Goal: Communication & Community: Answer question/provide support

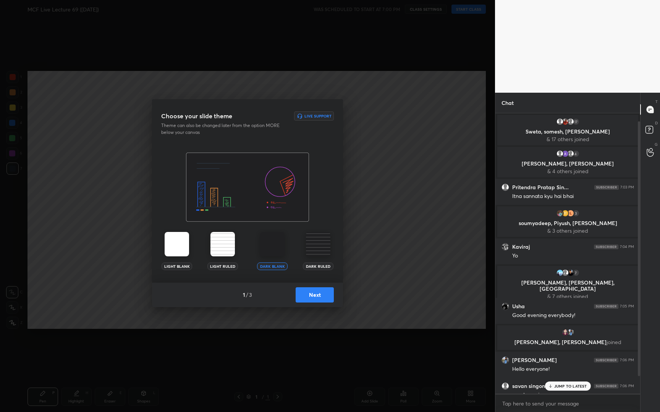
scroll to position [60, 0]
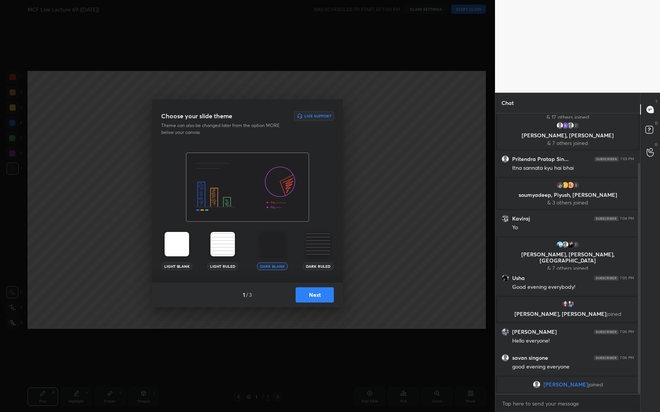
click at [305, 298] on button "Next" at bounding box center [315, 295] width 38 height 15
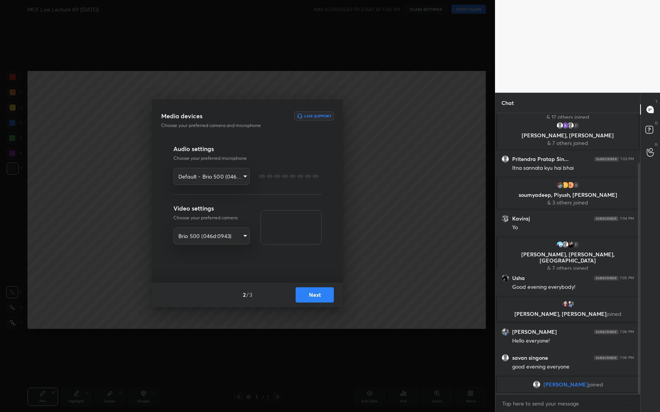
click at [305, 298] on button "Next" at bounding box center [315, 295] width 38 height 15
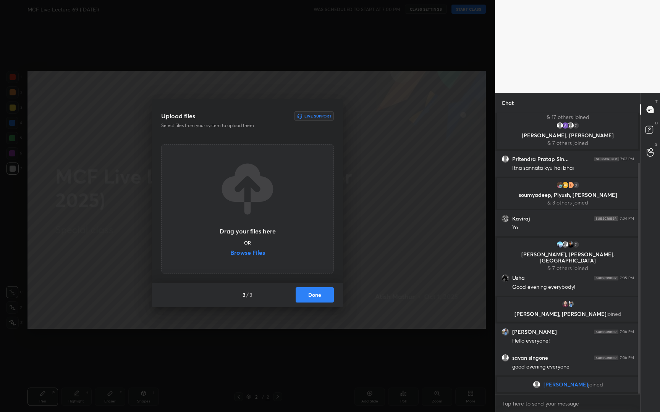
click at [305, 298] on button "Done" at bounding box center [315, 295] width 38 height 15
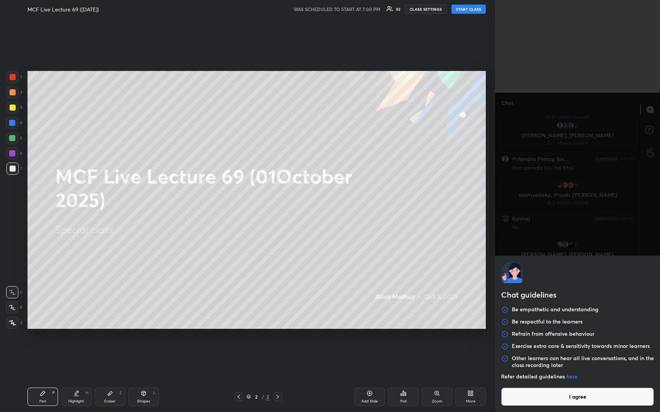
click at [521, 404] on body "1 2 3 4 5 6 7 R O A L C X Z Erase all C X Z MCF Live Lecture 69 ([DATE]) WAS SC…" at bounding box center [330, 206] width 660 height 412
click at [521, 404] on button "I agree" at bounding box center [577, 397] width 153 height 18
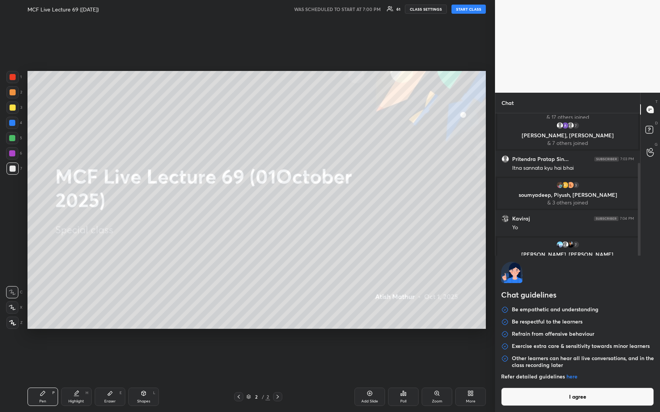
type textarea "x"
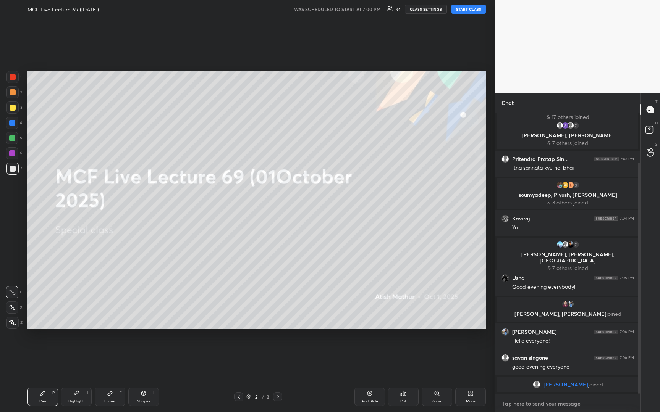
type textarea "G"
type textarea "x"
type textarea "Go"
type textarea "x"
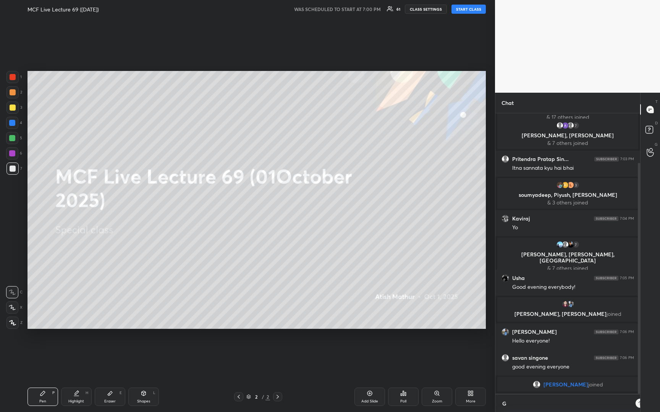
scroll to position [3, 3]
type textarea "Goo"
type textarea "x"
type textarea "Good"
type textarea "x"
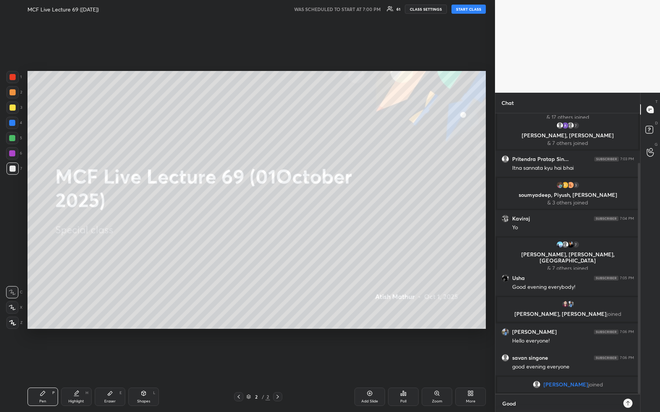
type textarea "Good"
type textarea "x"
type textarea "Good E"
type textarea "x"
type textarea "Good Ev"
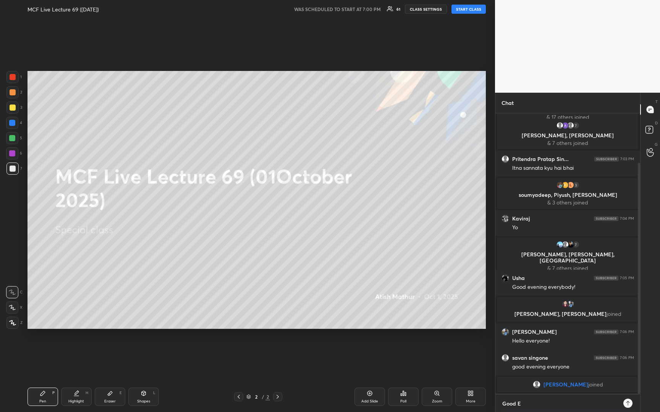
type textarea "x"
type textarea "Good Eve"
type textarea "x"
type textarea "Good Even"
type textarea "x"
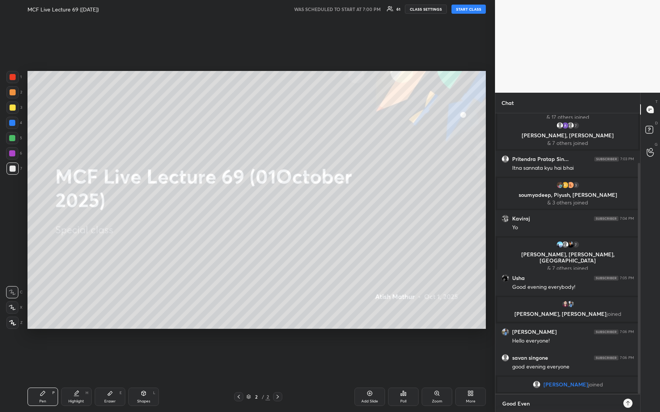
type textarea "Good Eveni"
type textarea "x"
type textarea "Good Evenin"
type textarea "x"
type textarea "Good Evening"
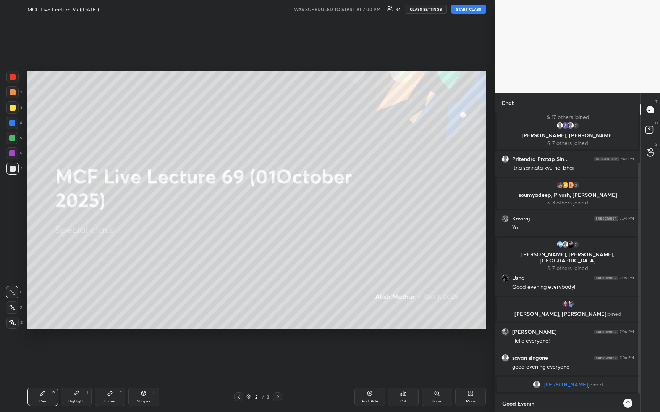
type textarea "x"
type textarea "Good Evening,"
type textarea "x"
type textarea "Good Evening,"
type textarea "x"
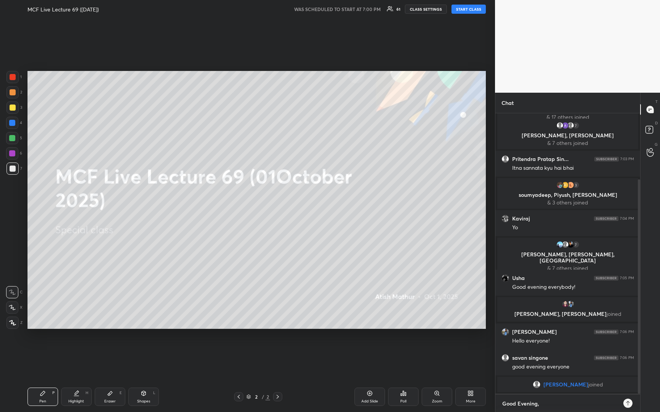
scroll to position [87, 0]
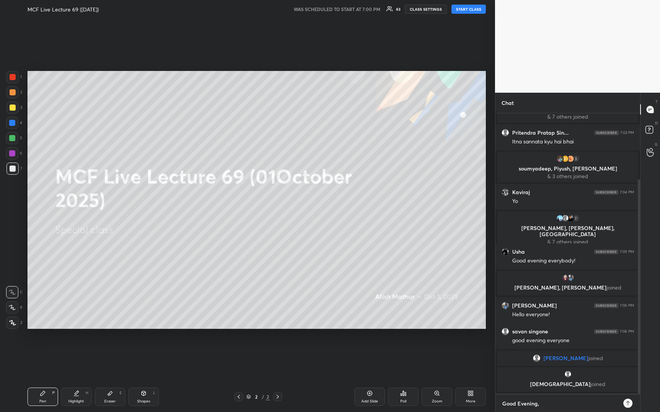
type textarea "Good Evening, w"
type textarea "x"
type textarea "Good Evening, we"
type textarea "x"
type textarea "Good Evening, we"
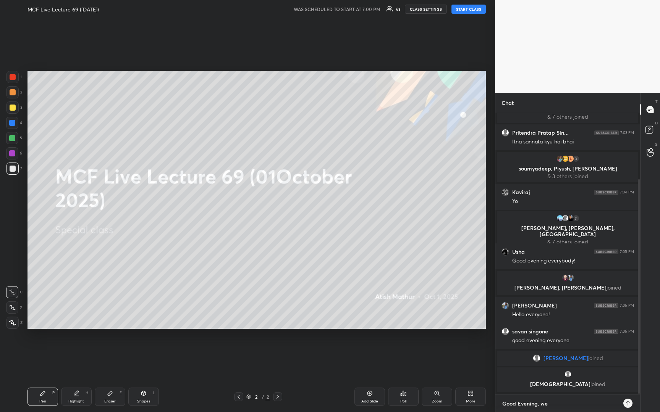
type textarea "x"
type textarea "Good Evening, we s"
type textarea "x"
type textarea "Good Evening, we st"
type textarea "x"
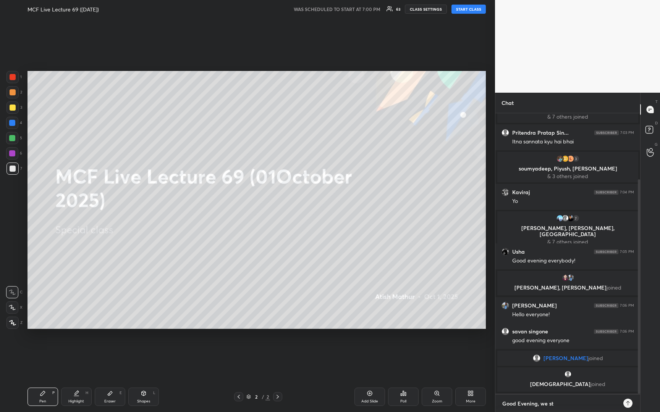
type textarea "Good Evening, we sta"
type textarea "x"
type textarea "Good Evening, we star"
type textarea "x"
type textarea "Good Evening, we start"
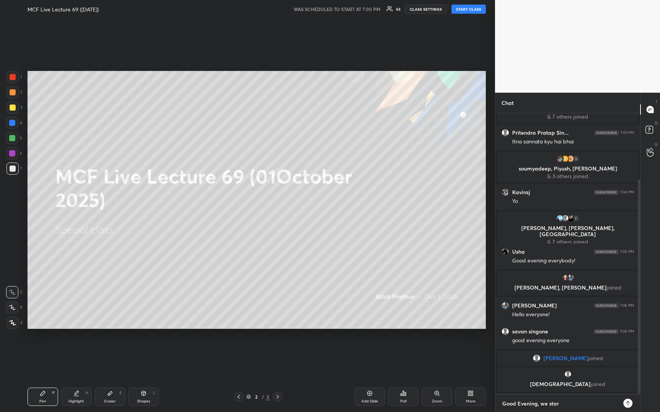
type textarea "x"
type textarea "Good Evening, we start"
type textarea "x"
type textarea "Good Evening, we start i"
type textarea "x"
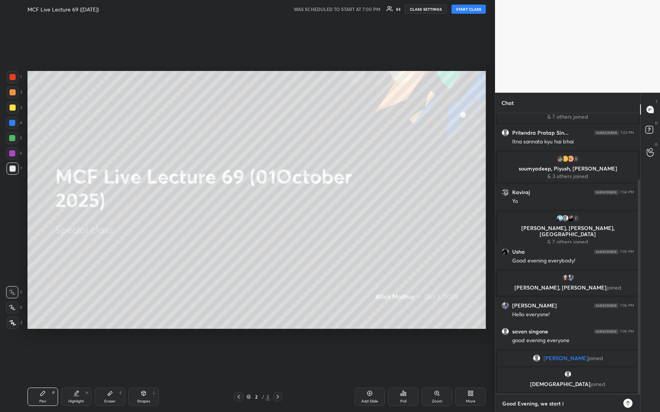
type textarea "Good Evening, we start in"
type textarea "x"
type textarea "Good Evening, we start in"
type textarea "x"
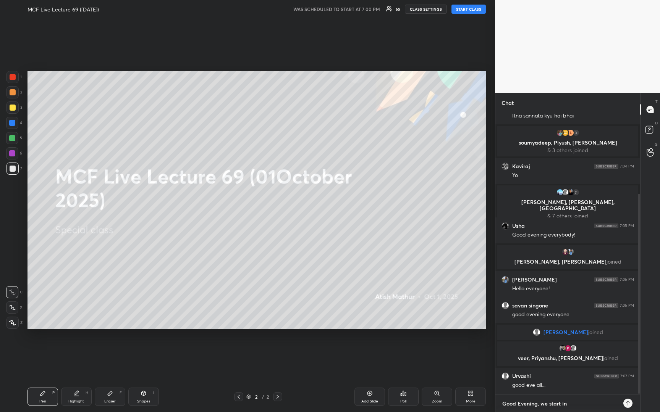
type textarea "Good Evening, we start in 5"
type textarea "x"
type textarea "Good Evening, we start in 5"
type textarea "x"
type textarea "Good Evening, we start in 5 m"
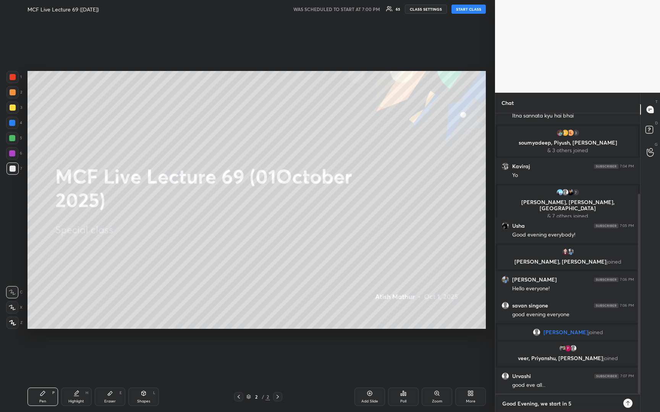
type textarea "x"
type textarea "Good Evening, we start in 5 mi"
type textarea "x"
type textarea "Good Evening, we start in 5 min"
type textarea "x"
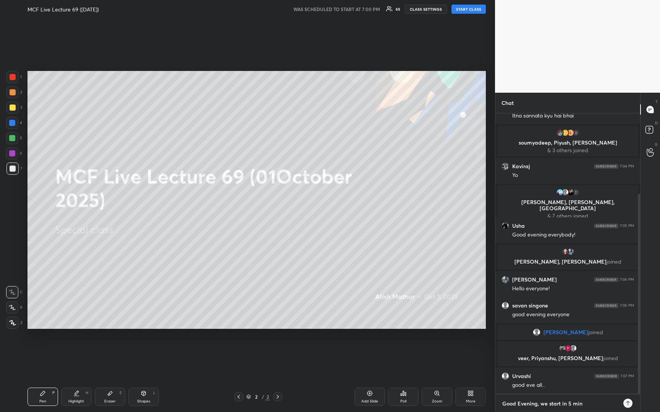
type textarea "Good Evening, we start in 5 mins"
type textarea "x"
type textarea "Good Evening, we start in 5 mins."
type textarea "x"
type textarea "Good Evening, we start in 5 mins."
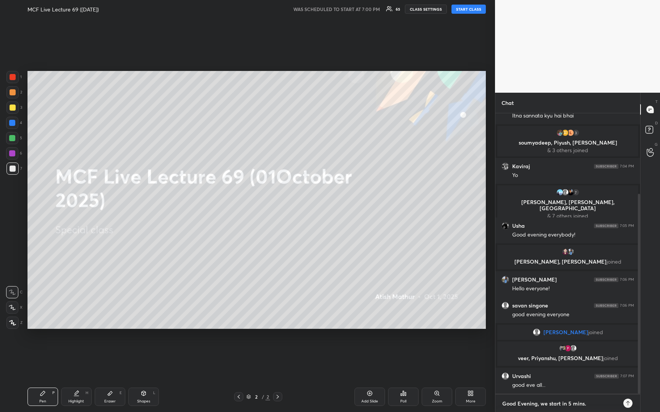
type textarea "x"
type textarea "Good Evening, we start in 5 mins. J"
type textarea "x"
type textarea "Good Evening, we start in 5 mins. Ju"
type textarea "x"
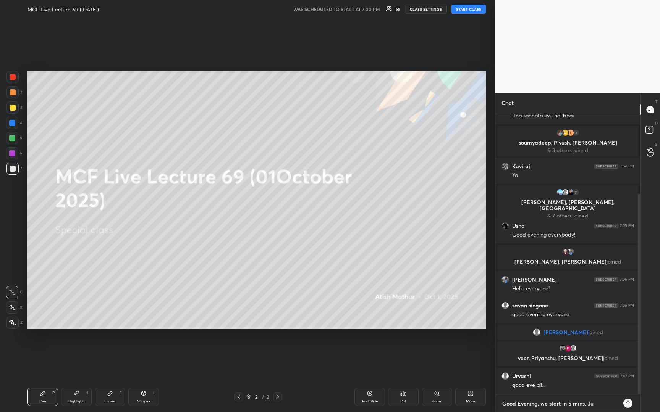
type textarea "Good Evening, we start in 5 mins. Jus"
type textarea "x"
type textarea "Good Evening, we start in 5 mins. Just"
type textarea "x"
type textarea "Good Evening, we start in 5 mins. Jus"
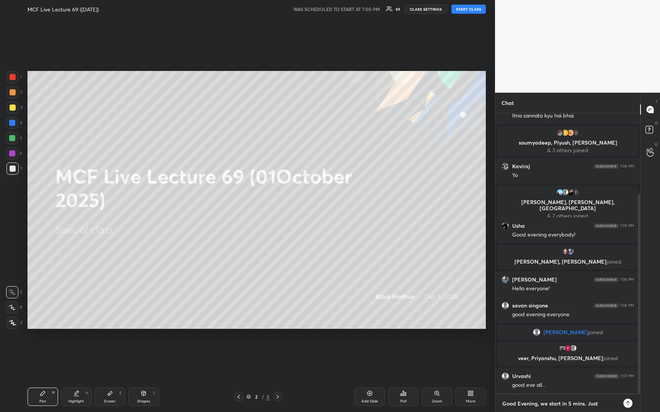
type textarea "x"
type textarea "Good Evening, we start in 5 mins. Ju"
type textarea "x"
type textarea "Good Evening, we start in 5 mins. J"
type textarea "x"
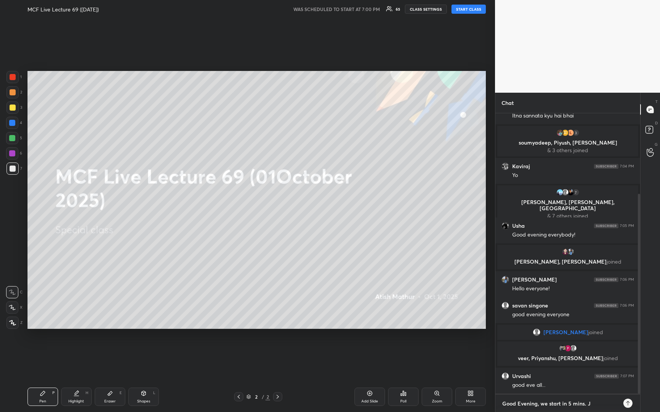
type textarea "Good Evening, we start in 5 mins."
type textarea "x"
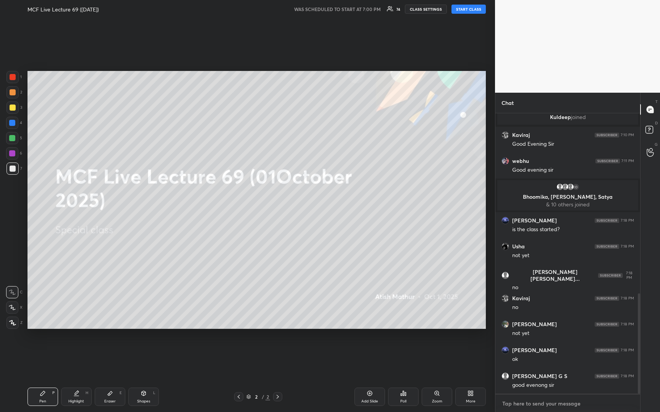
scroll to position [530, 0]
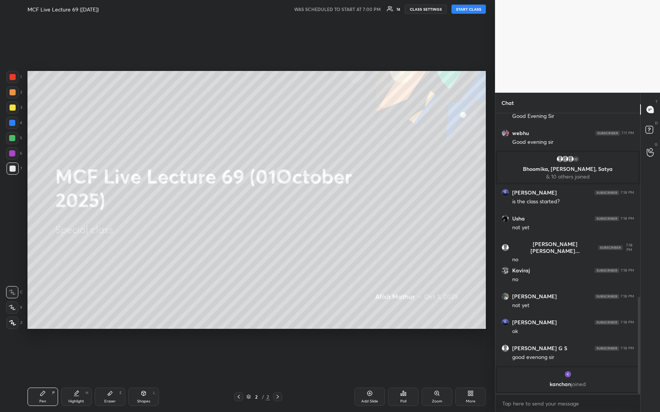
click at [453, 36] on div "Setting up your live class Congratulations on completing 1 year with Unacademy …" at bounding box center [256, 200] width 464 height 364
click at [461, 12] on button "START CLASS" at bounding box center [468, 9] width 34 height 9
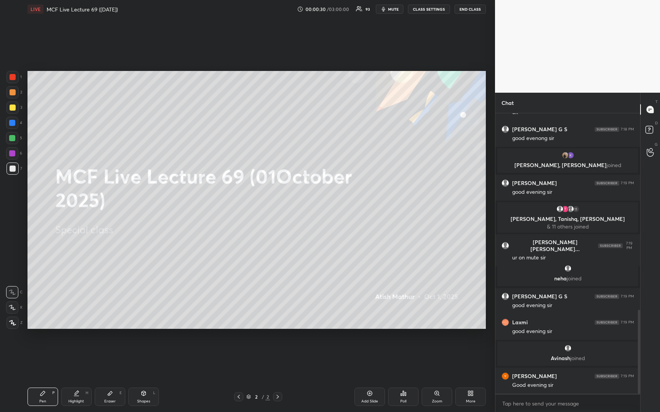
scroll to position [656, 0]
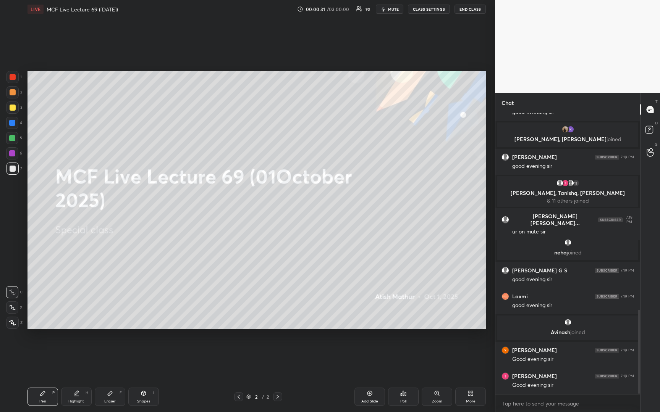
click at [12, 110] on div at bounding box center [13, 108] width 6 height 6
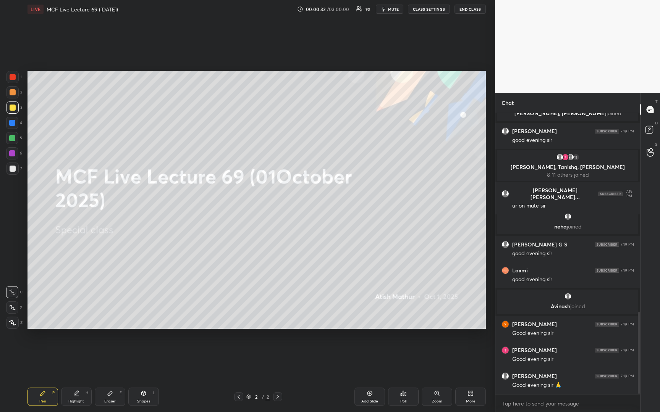
drag, startPoint x: 14, startPoint y: 307, endPoint x: 13, endPoint y: 296, distance: 11.1
click at [15, 306] on icon at bounding box center [12, 307] width 7 height 5
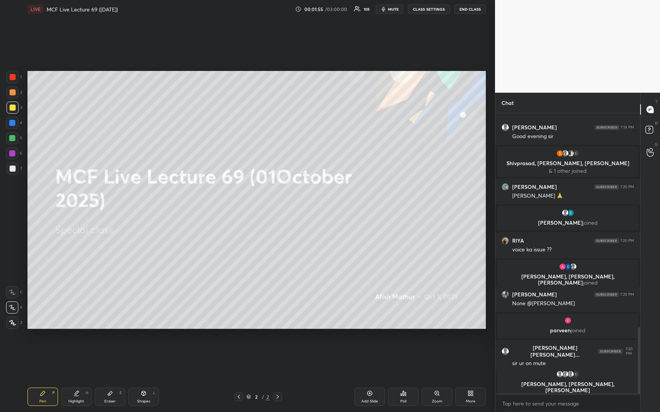
scroll to position [901, 0]
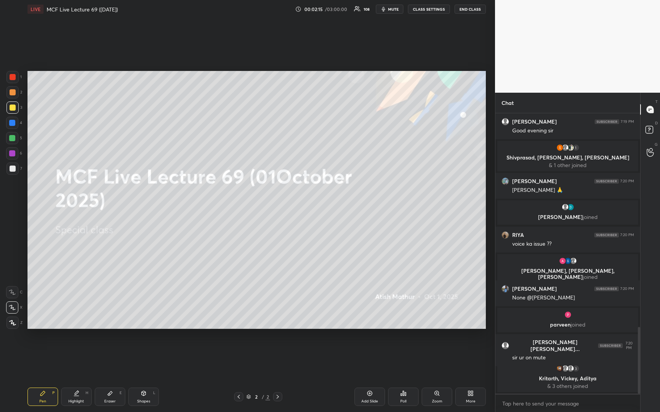
drag, startPoint x: 373, startPoint y: 393, endPoint x: 365, endPoint y: 387, distance: 10.2
click at [371, 394] on div "Add Slide" at bounding box center [369, 397] width 31 height 18
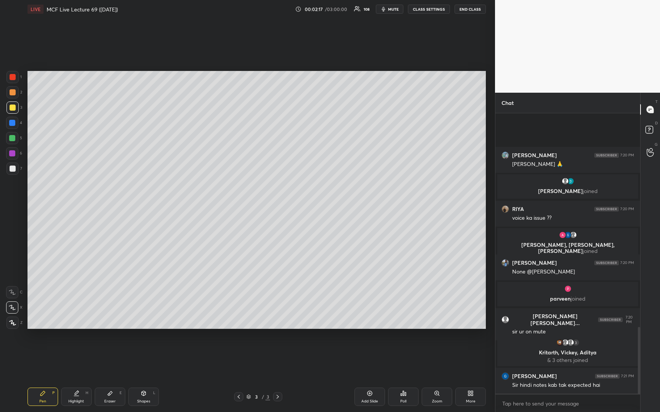
scroll to position [914, 0]
click at [12, 170] on div at bounding box center [13, 169] width 6 height 6
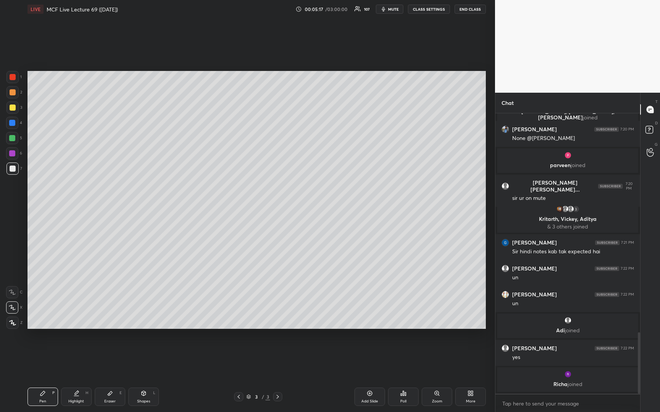
scroll to position [1020, 0]
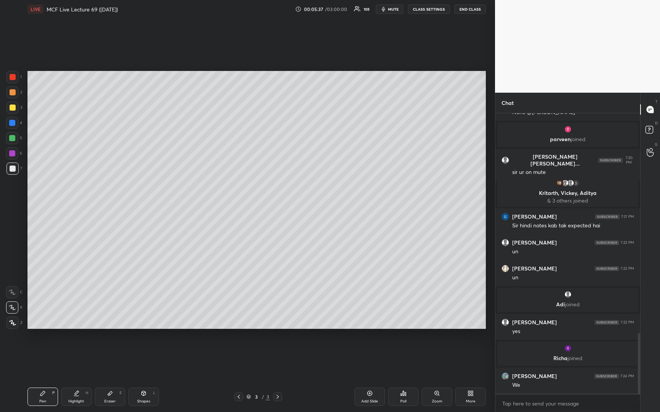
click at [10, 110] on div at bounding box center [13, 108] width 6 height 6
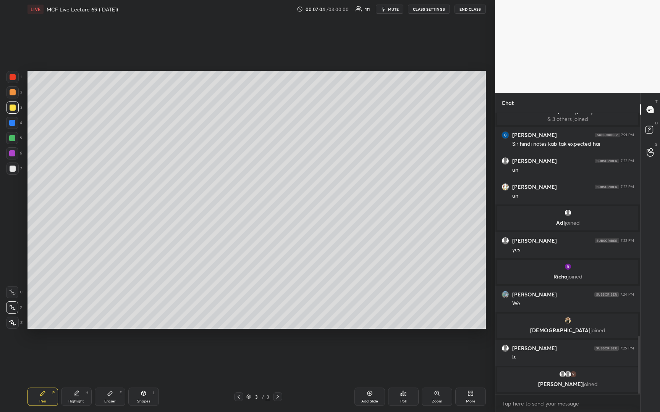
scroll to position [1099, 0]
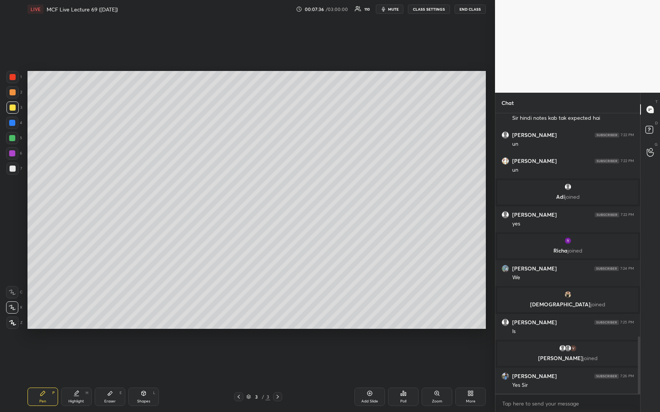
click at [10, 170] on div at bounding box center [13, 169] width 6 height 6
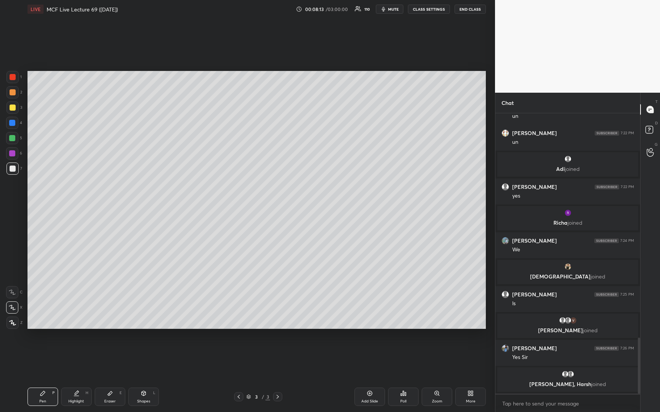
scroll to position [1137, 0]
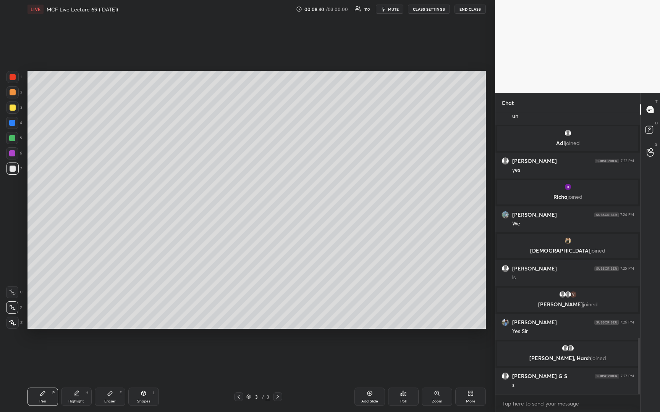
click at [13, 94] on div at bounding box center [13, 92] width 6 height 6
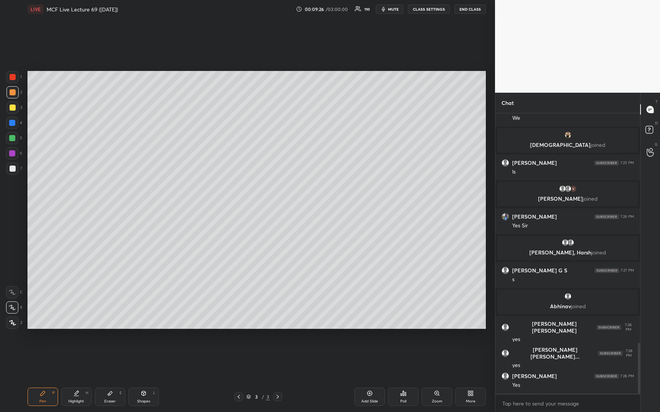
scroll to position [1255, 0]
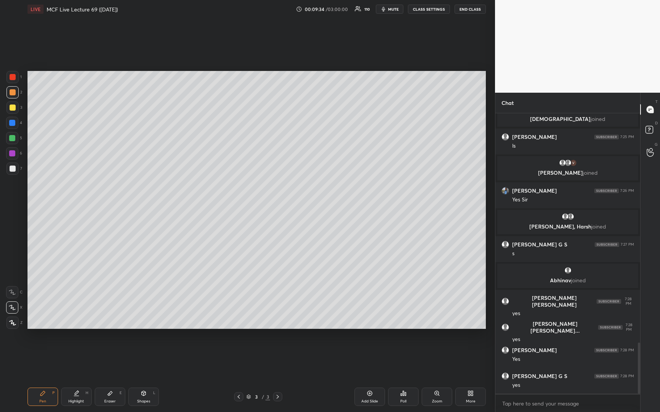
drag, startPoint x: 368, startPoint y: 395, endPoint x: 365, endPoint y: 388, distance: 8.2
click at [368, 395] on icon at bounding box center [370, 394] width 6 height 6
drag, startPoint x: 12, startPoint y: 107, endPoint x: 23, endPoint y: 95, distance: 16.2
click at [11, 108] on div at bounding box center [13, 108] width 6 height 6
drag, startPoint x: 12, startPoint y: 169, endPoint x: 14, endPoint y: 166, distance: 4.1
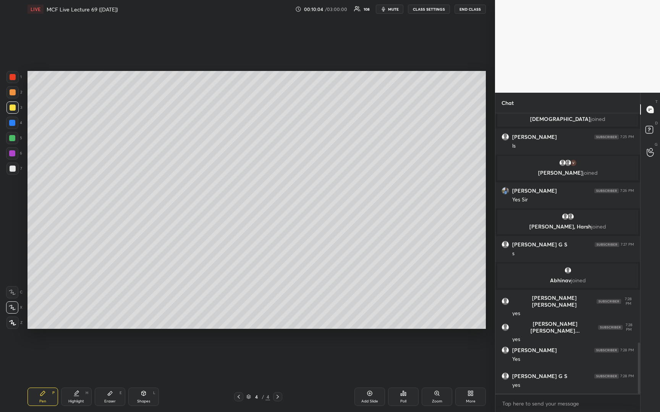
click at [14, 169] on div at bounding box center [13, 169] width 6 height 6
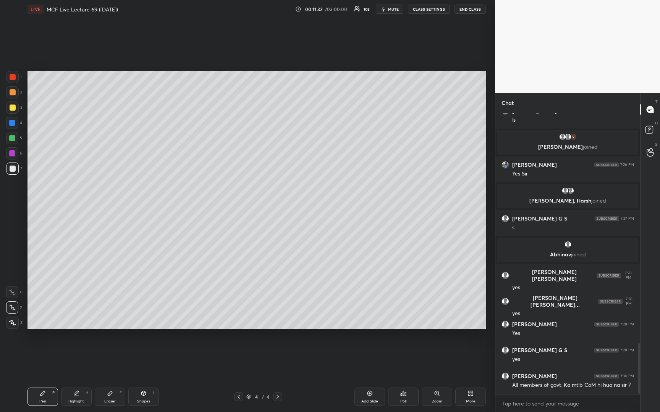
click at [13, 107] on div at bounding box center [13, 108] width 6 height 6
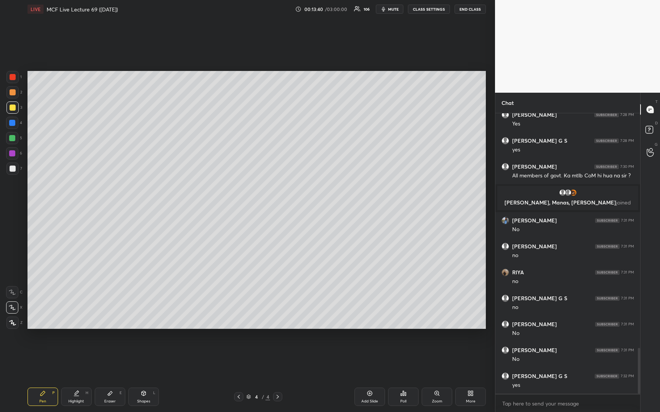
scroll to position [1464, 0]
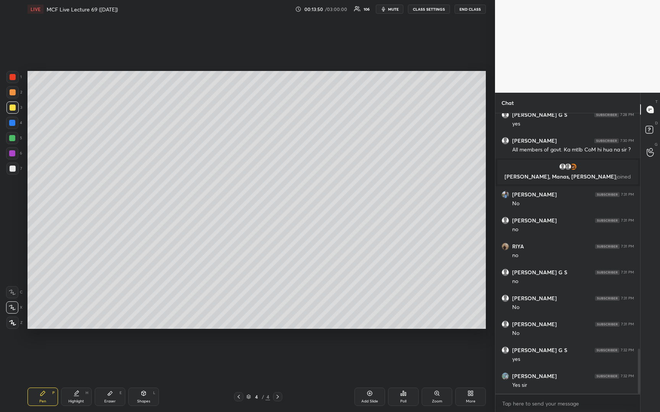
click at [12, 168] on div at bounding box center [13, 169] width 6 height 6
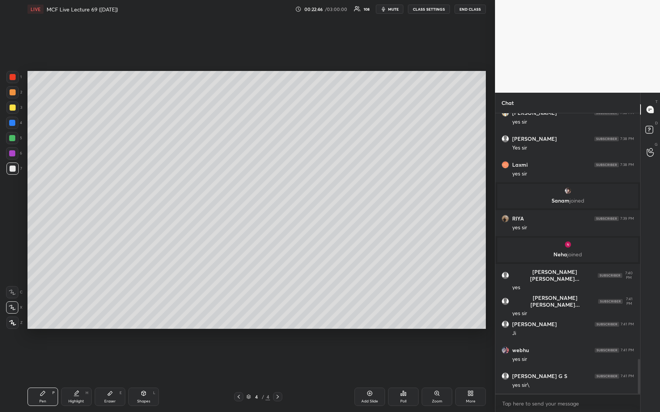
scroll to position [1978, 0]
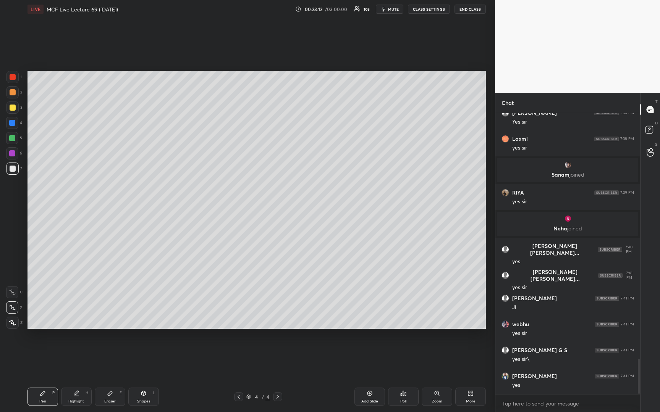
click at [369, 395] on icon at bounding box center [370, 394] width 6 height 6
click at [10, 108] on div at bounding box center [13, 108] width 6 height 6
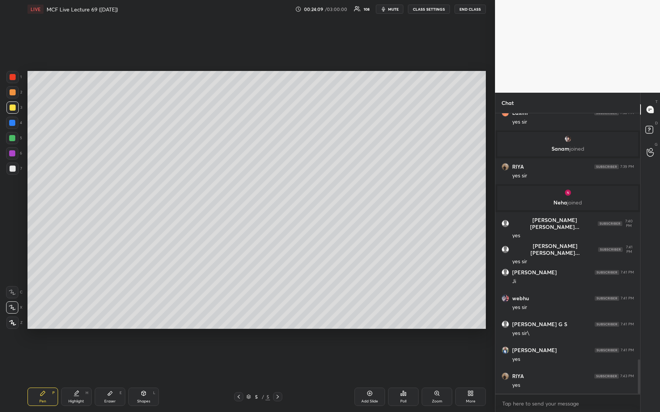
click at [13, 171] on div at bounding box center [13, 169] width 6 height 6
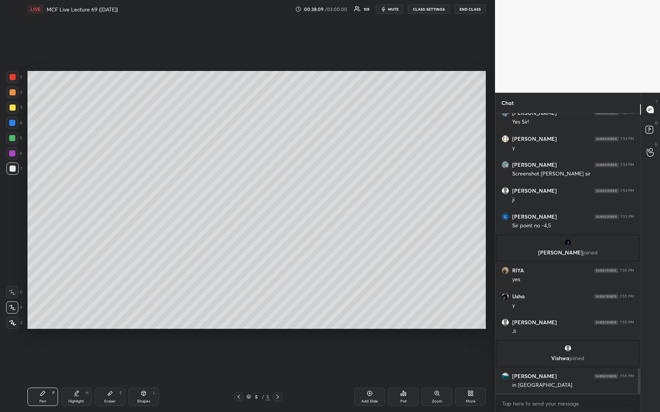
scroll to position [2822, 0]
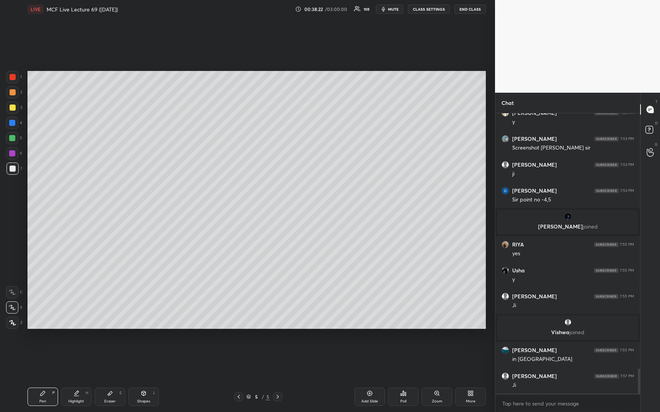
click at [12, 95] on div at bounding box center [12, 92] width 12 height 12
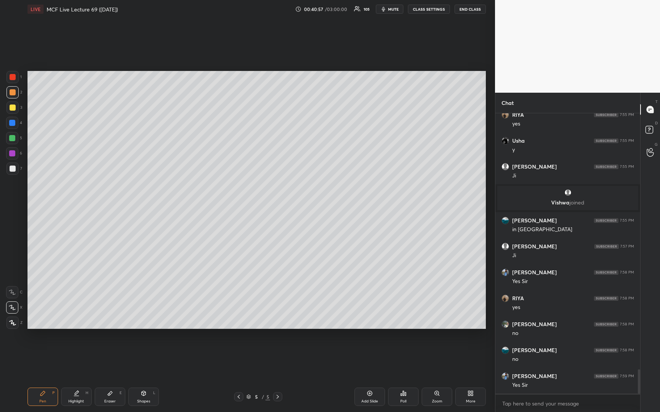
scroll to position [2978, 0]
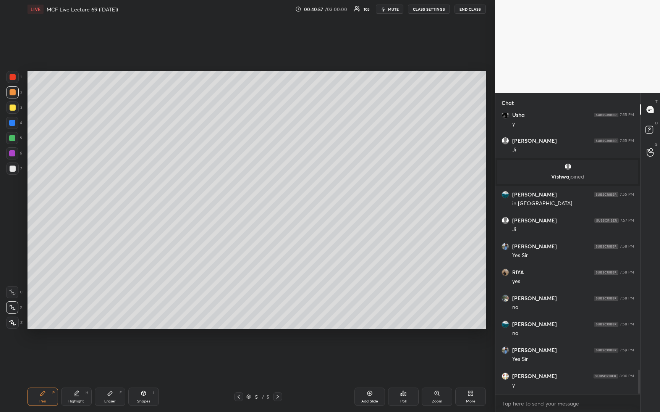
click at [247, 398] on icon at bounding box center [248, 397] width 5 height 5
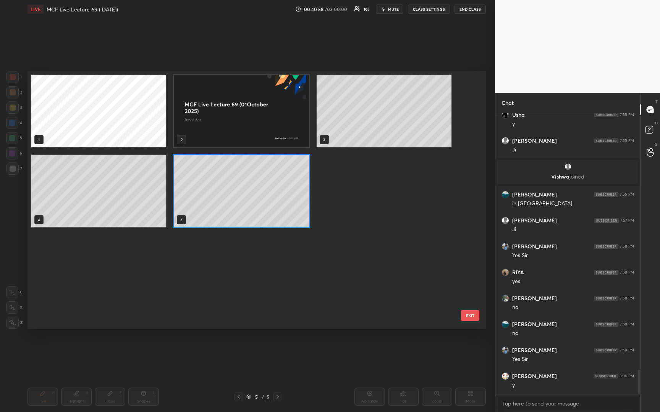
scroll to position [255, 454]
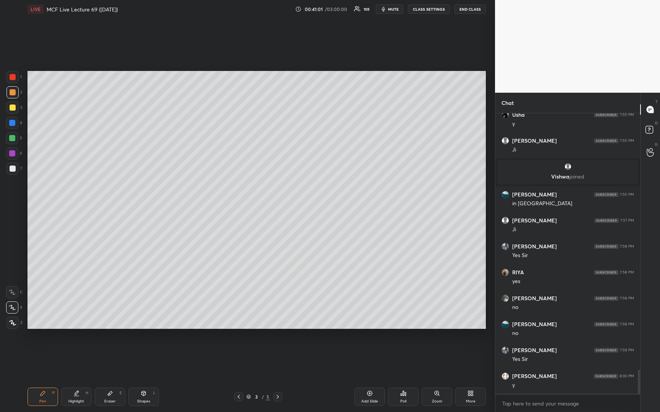
click at [11, 142] on div at bounding box center [12, 138] width 12 height 12
click at [236, 396] on icon at bounding box center [239, 397] width 6 height 6
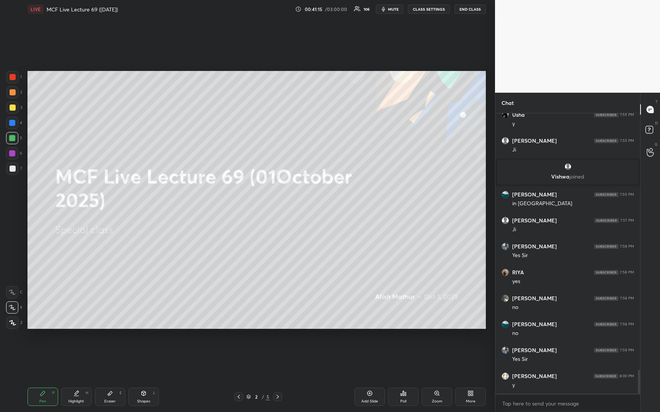
click at [251, 397] on div "2 / 5" at bounding box center [258, 397] width 24 height 7
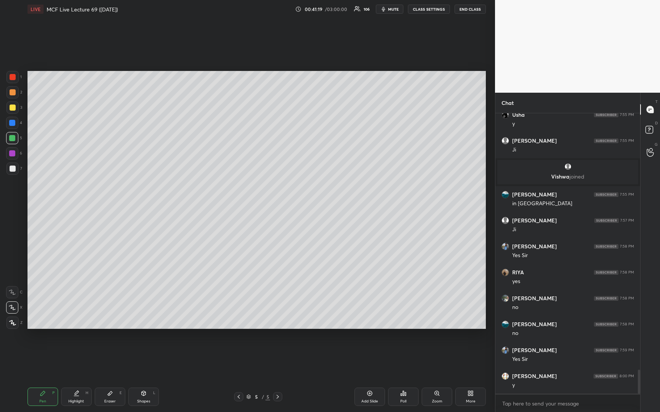
click at [369, 396] on icon at bounding box center [369, 393] width 5 height 5
click at [10, 108] on div at bounding box center [13, 108] width 6 height 6
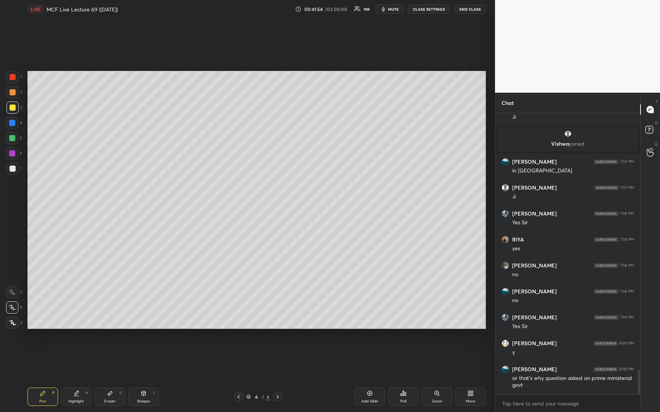
click at [17, 170] on div at bounding box center [12, 169] width 12 height 12
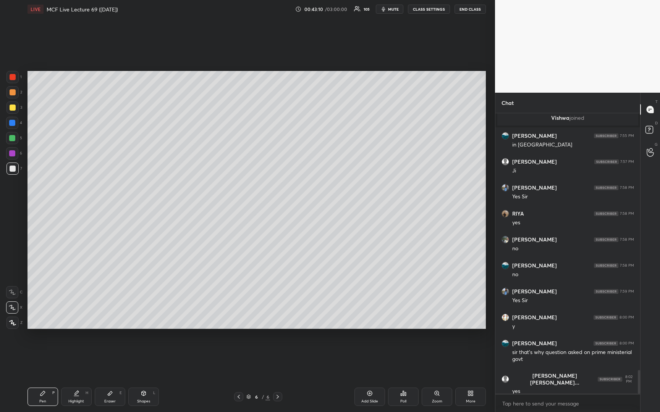
click at [11, 105] on div at bounding box center [13, 108] width 6 height 6
click at [232, 331] on div "Setting up your live class Congratulations on completing 1 year with Unacademy …" at bounding box center [256, 200] width 464 height 364
drag, startPoint x: 13, startPoint y: 168, endPoint x: 21, endPoint y: 168, distance: 8.0
click at [14, 170] on div at bounding box center [13, 169] width 6 height 6
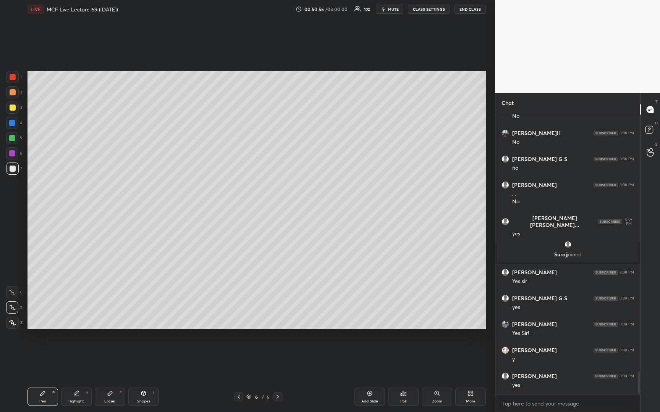
scroll to position [3291, 0]
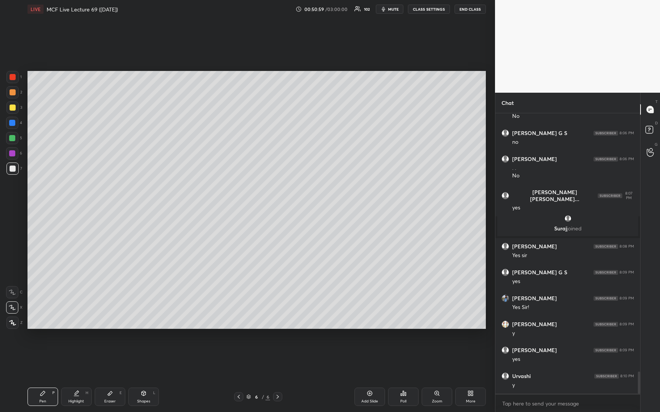
click at [386, 8] on icon "button" at bounding box center [383, 9] width 6 height 6
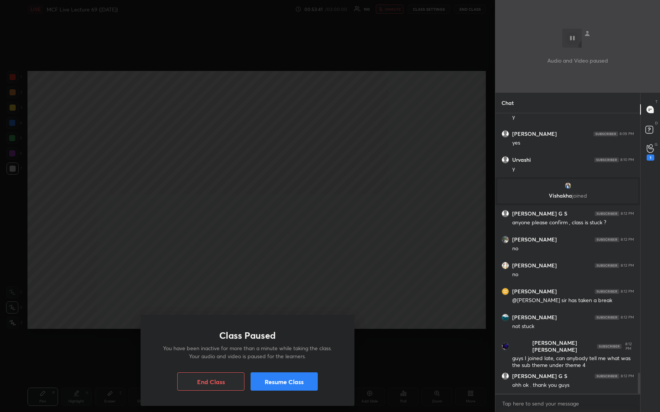
scroll to position [3490, 0]
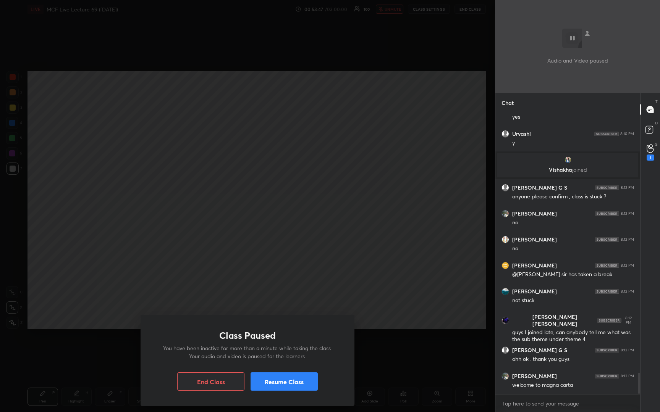
click at [369, 251] on div "Class Paused You have been inactive for more than a minute while taking the cla…" at bounding box center [247, 206] width 495 height 412
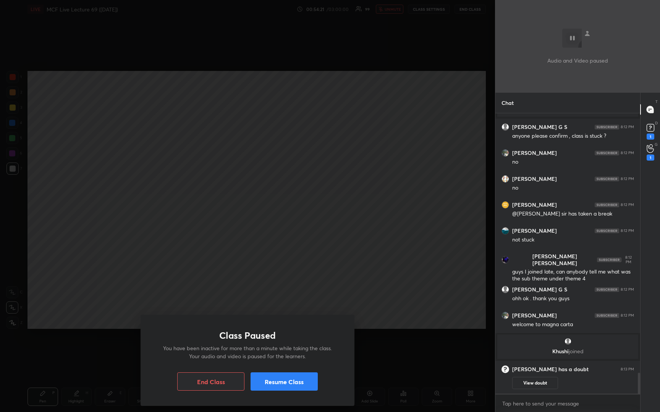
scroll to position [3475, 0]
click at [306, 383] on button "Resume Class" at bounding box center [284, 382] width 67 height 18
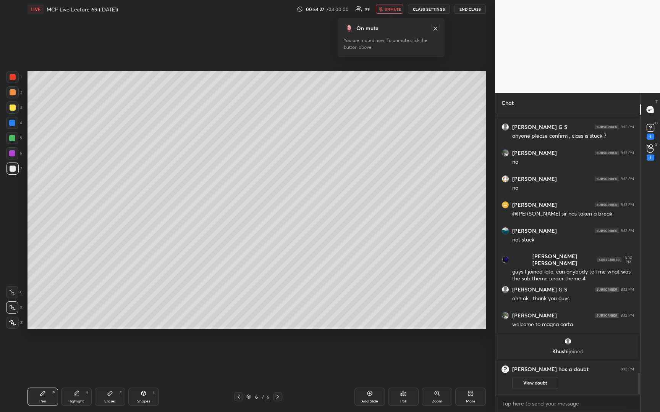
click at [391, 11] on span "unmute" at bounding box center [393, 8] width 16 height 5
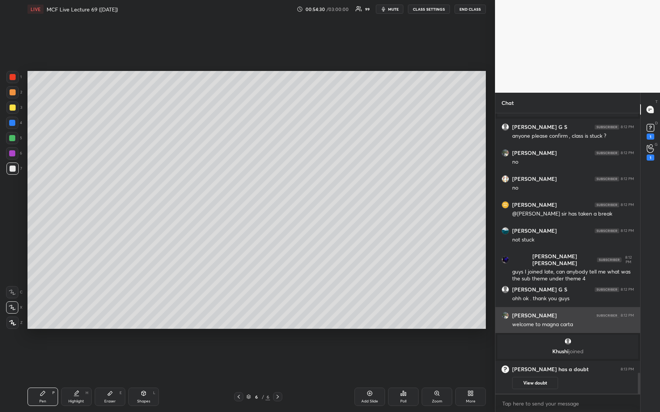
scroll to position [3508, 0]
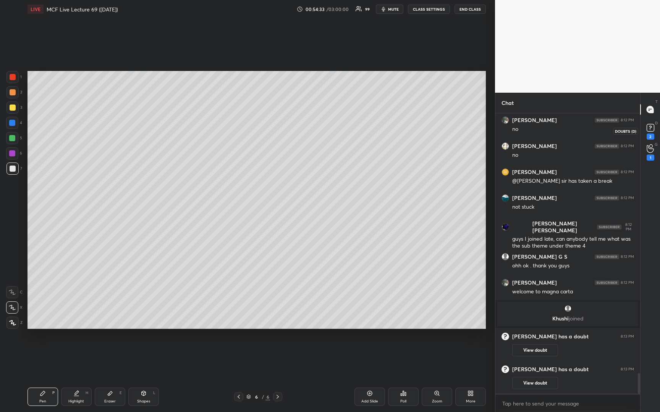
click at [649, 127] on rect at bounding box center [650, 127] width 7 height 7
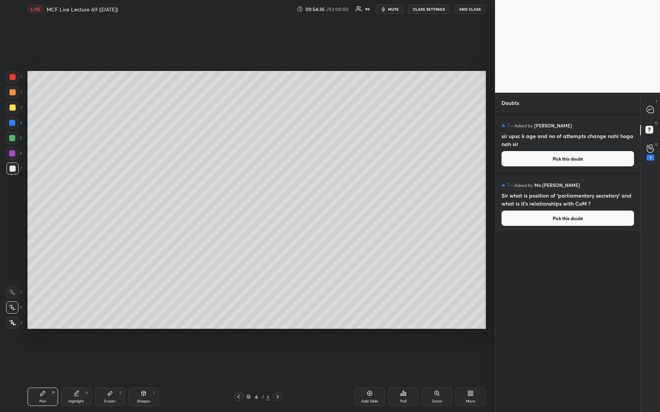
click at [555, 301] on div "1 • Asked by [PERSON_NAME] sir upsc k age and no of attempts change nahi hoga n…" at bounding box center [567, 262] width 145 height 299
drag, startPoint x: 551, startPoint y: 197, endPoint x: 611, endPoint y: 201, distance: 60.1
click at [611, 201] on h4 "Sir what is position of ‘parliamentary secretary’ and what is it’s relationship…" at bounding box center [567, 200] width 133 height 16
click at [650, 110] on icon at bounding box center [650, 109] width 7 height 7
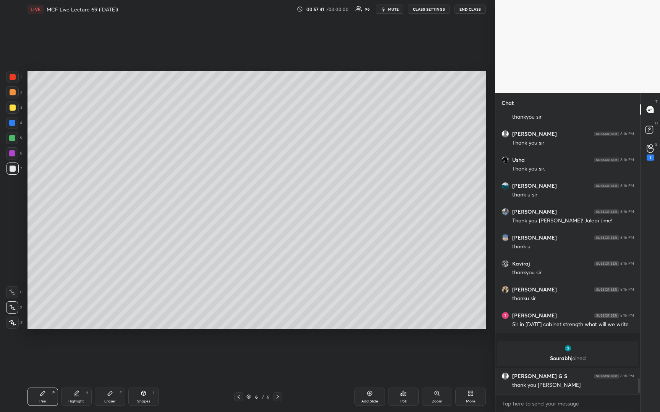
scroll to position [4955, 0]
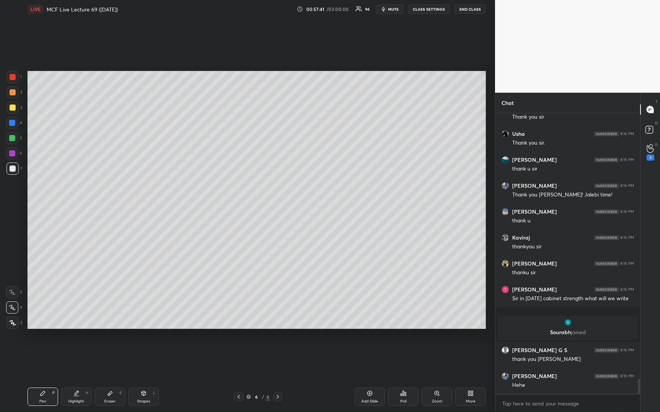
click at [474, 8] on button "END CLASS" at bounding box center [469, 9] width 31 height 9
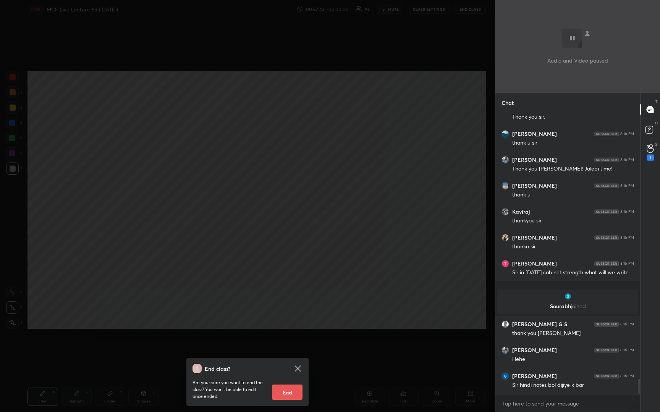
scroll to position [5007, 0]
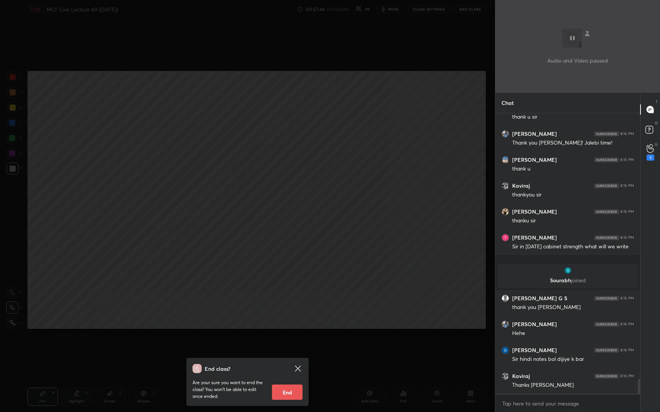
click at [282, 396] on button "End" at bounding box center [287, 392] width 31 height 15
type textarea "x"
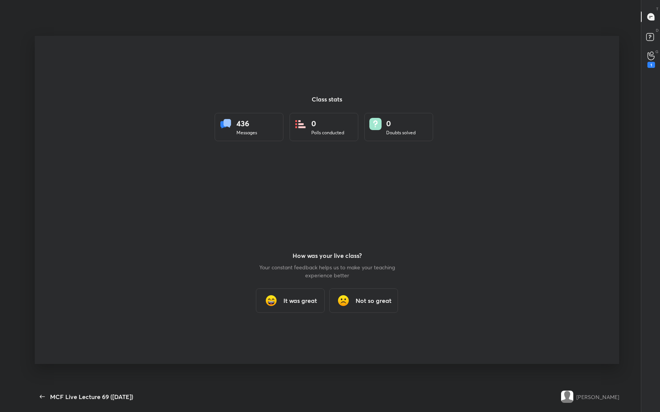
scroll to position [0, 0]
